Goal: Information Seeking & Learning: Check status

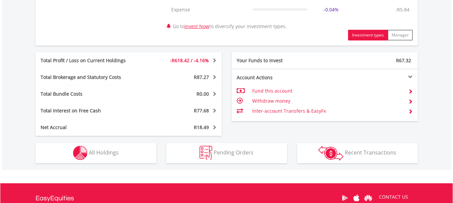
scroll to position [335, 0]
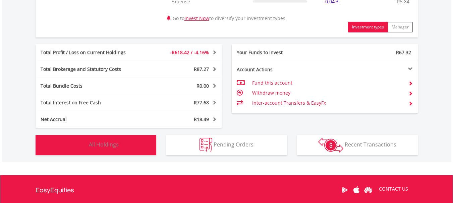
click at [85, 146] on img "button" at bounding box center [80, 145] width 14 height 14
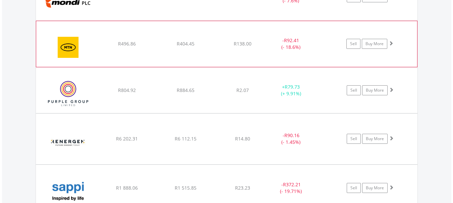
scroll to position [745, 0]
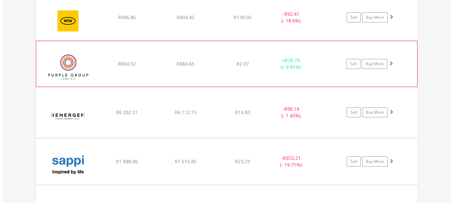
click at [69, 67] on img at bounding box center [69, 68] width 58 height 36
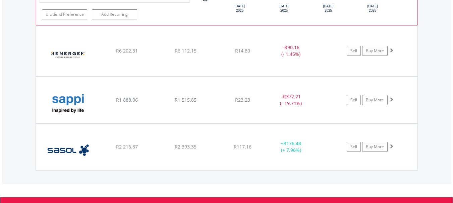
scroll to position [946, 0]
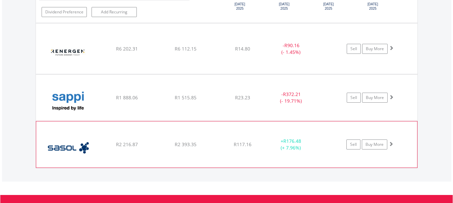
click at [76, 149] on img at bounding box center [69, 148] width 58 height 36
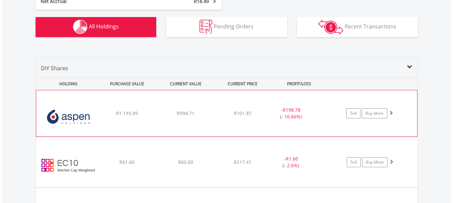
scroll to position [501, 0]
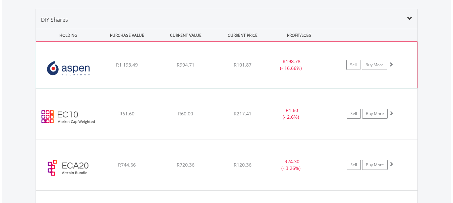
click at [82, 67] on img at bounding box center [69, 68] width 58 height 36
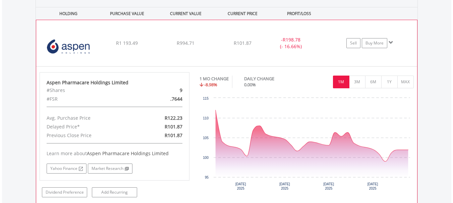
scroll to position [535, 0]
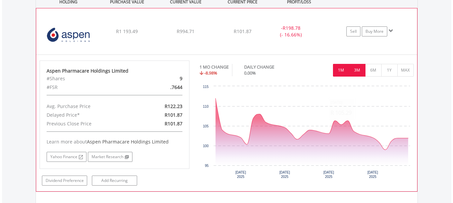
click at [355, 70] on button "3M" at bounding box center [357, 70] width 16 height 13
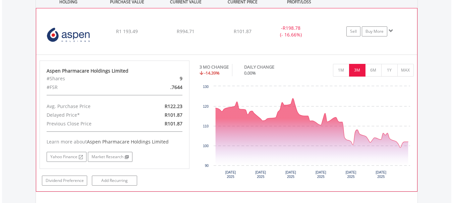
click at [68, 33] on img at bounding box center [69, 35] width 58 height 36
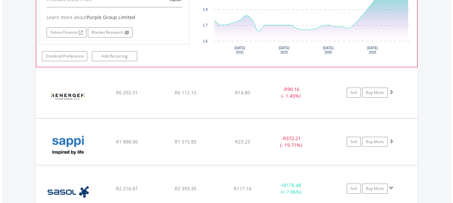
scroll to position [904, 0]
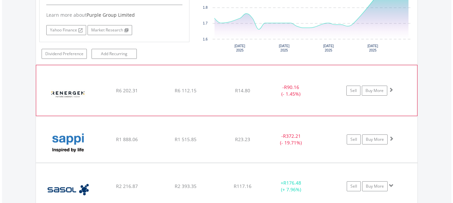
click at [62, 90] on img at bounding box center [69, 94] width 58 height 40
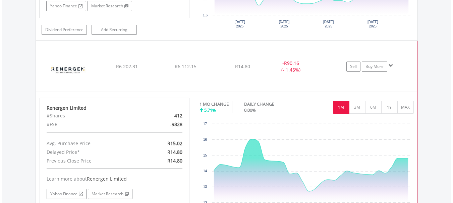
scroll to position [971, 0]
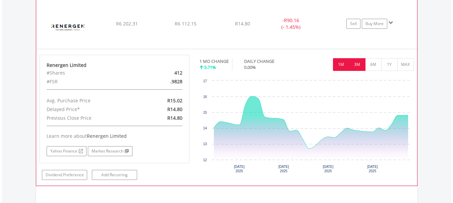
click at [353, 62] on button "3M" at bounding box center [357, 64] width 16 height 13
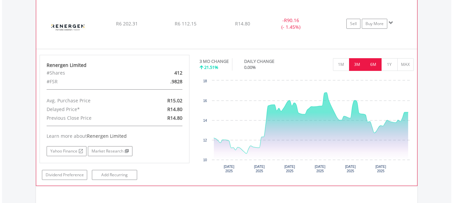
click at [368, 62] on button "6M" at bounding box center [373, 64] width 16 height 13
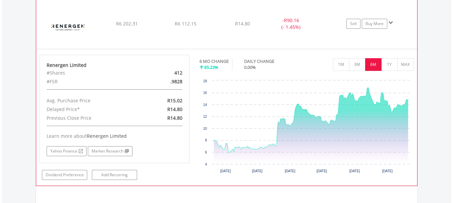
click at [64, 29] on img at bounding box center [69, 27] width 58 height 40
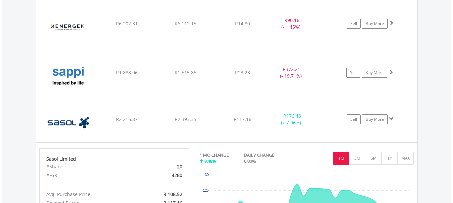
click at [69, 69] on img at bounding box center [69, 76] width 58 height 36
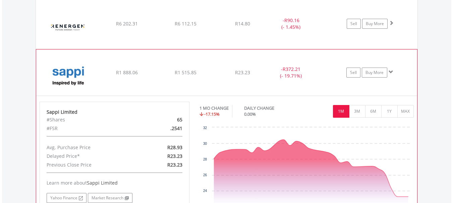
click at [70, 74] on img at bounding box center [69, 76] width 58 height 36
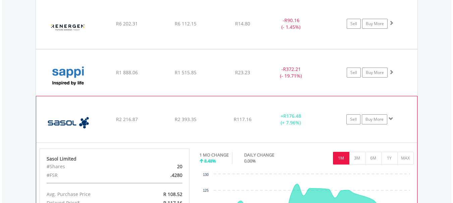
click at [72, 124] on img at bounding box center [69, 123] width 58 height 36
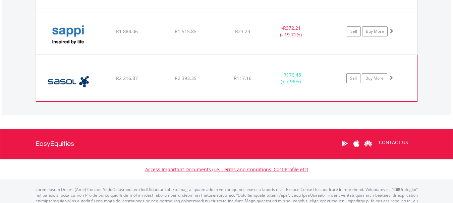
scroll to position [1001, 0]
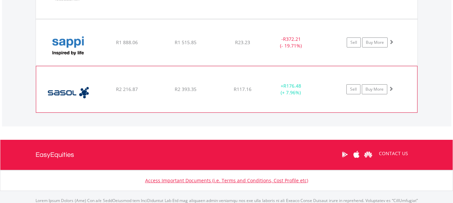
click at [72, 96] on img at bounding box center [69, 93] width 58 height 36
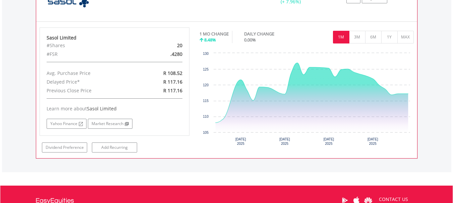
scroll to position [1101, 0]
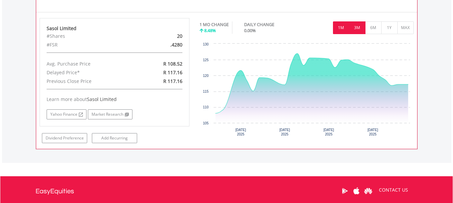
click at [356, 27] on button "3M" at bounding box center [357, 27] width 16 height 13
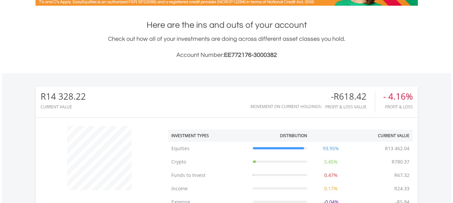
scroll to position [0, 0]
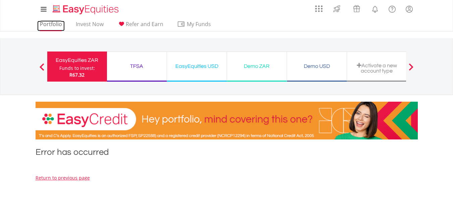
click at [44, 22] on link "Portfolio" at bounding box center [50, 26] width 27 height 10
click at [53, 24] on link "Portfolio" at bounding box center [50, 26] width 27 height 10
click at [46, 24] on link "Portfolio" at bounding box center [50, 26] width 27 height 10
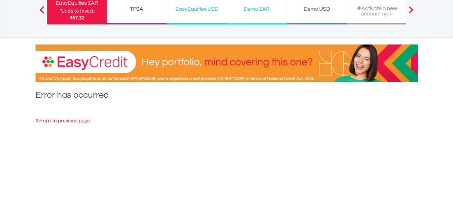
scroll to position [53, 0]
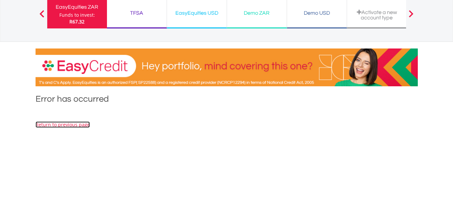
click at [85, 125] on link "Return to previous page" at bounding box center [63, 125] width 54 height 6
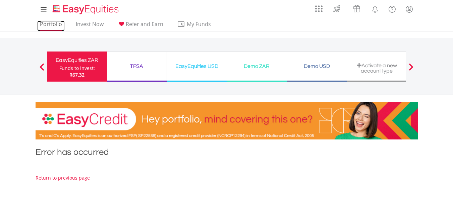
click at [45, 22] on link "Portfolio" at bounding box center [50, 26] width 27 height 10
click at [59, 24] on link "Portfolio" at bounding box center [50, 26] width 27 height 10
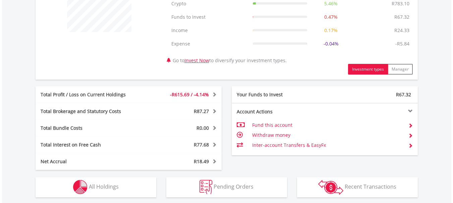
scroll to position [301, 0]
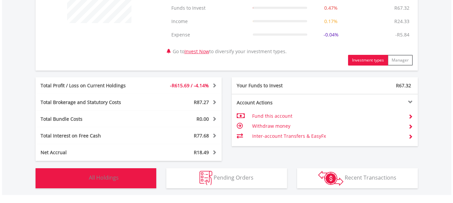
click at [83, 174] on img "button" at bounding box center [80, 178] width 14 height 14
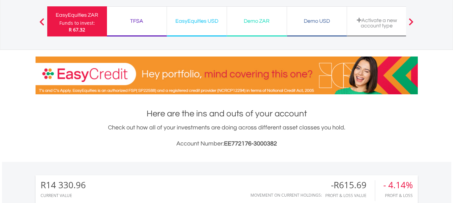
scroll to position [0, 0]
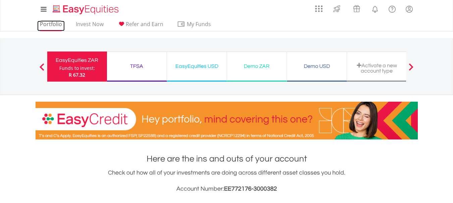
click at [46, 24] on link "Portfolio" at bounding box center [50, 26] width 27 height 10
